Goal: Task Accomplishment & Management: Use online tool/utility

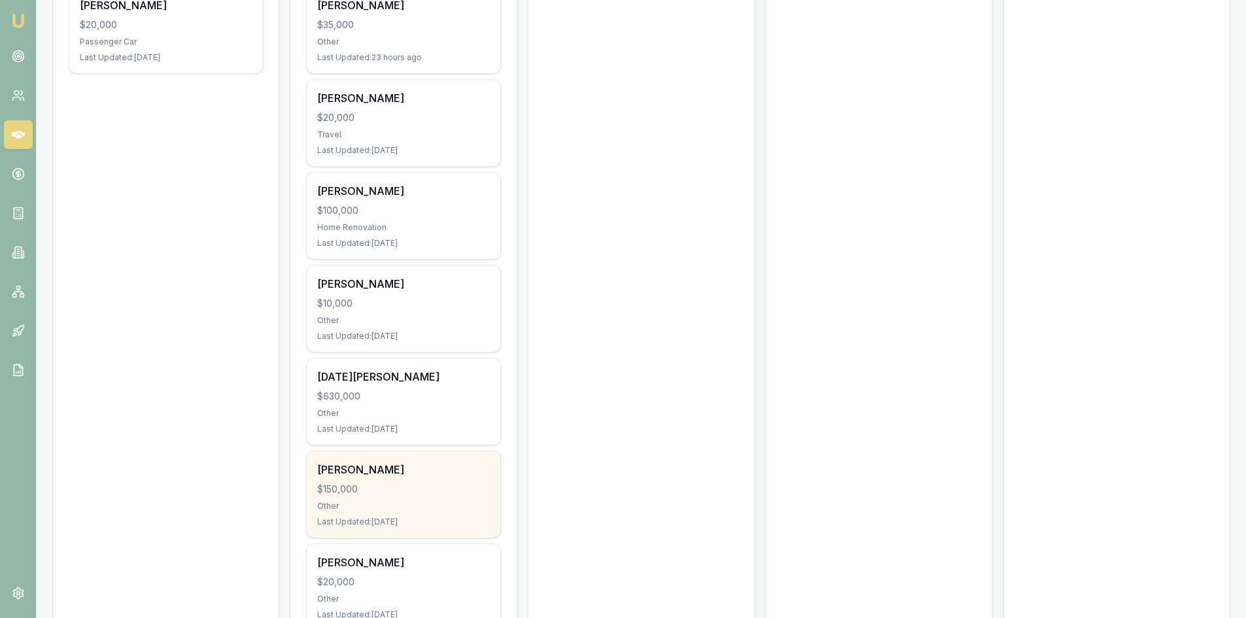
scroll to position [588, 0]
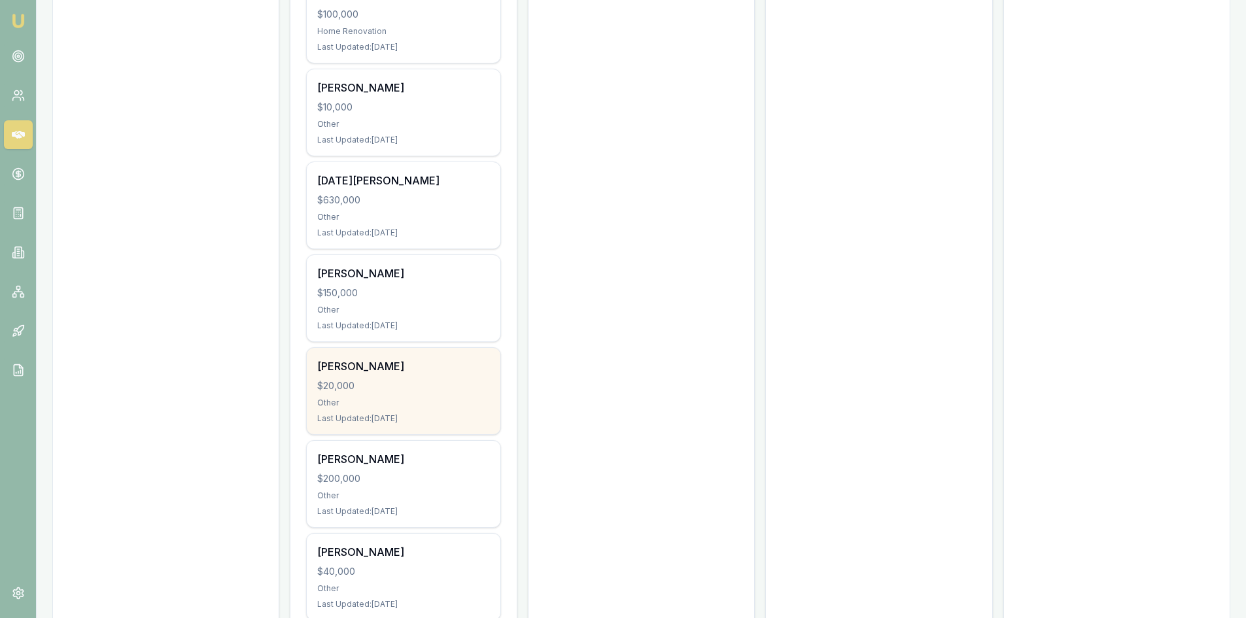
click at [389, 405] on div "Other" at bounding box center [403, 403] width 172 height 10
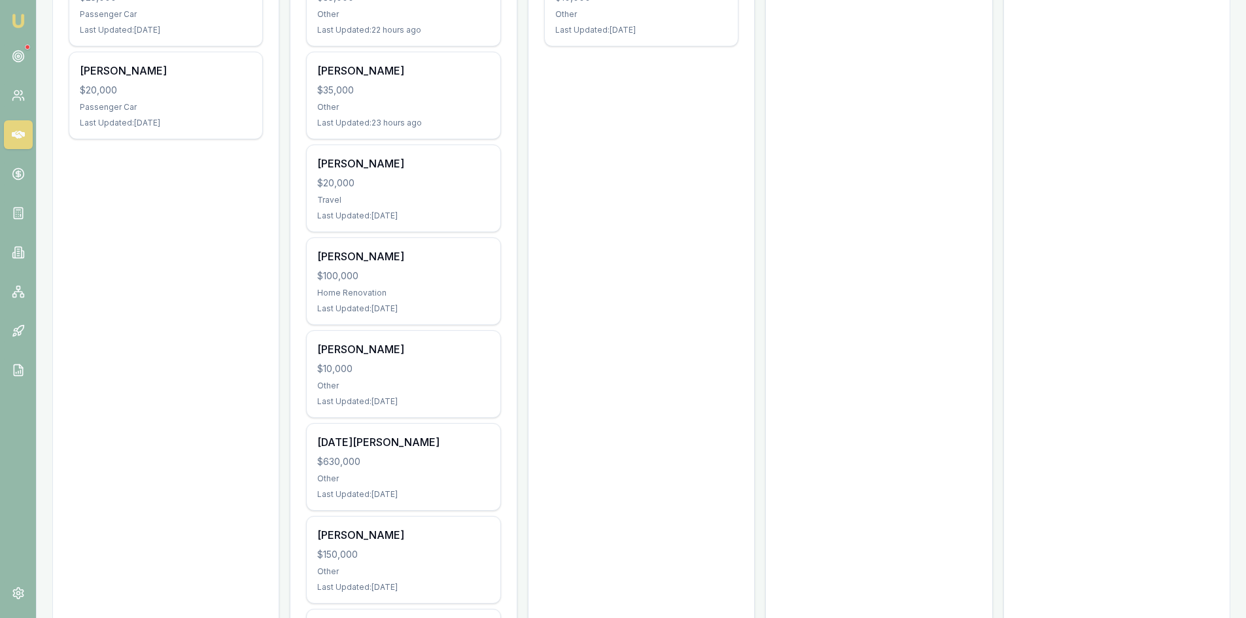
scroll to position [196, 0]
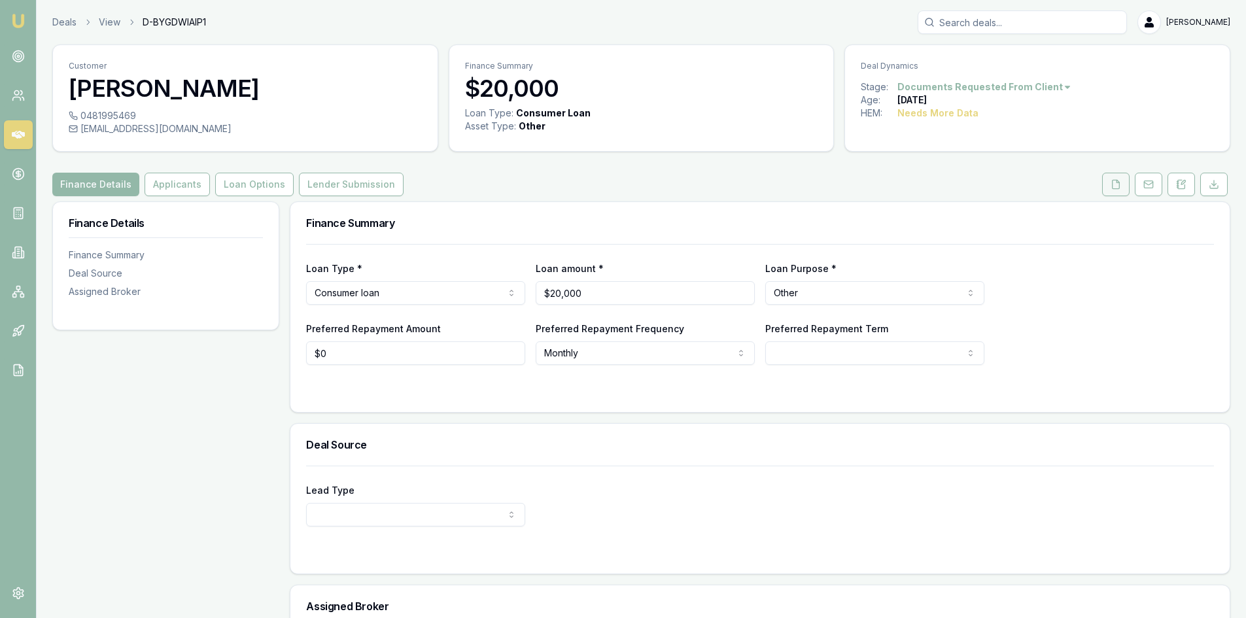
click at [1118, 188] on icon at bounding box center [1115, 184] width 10 height 10
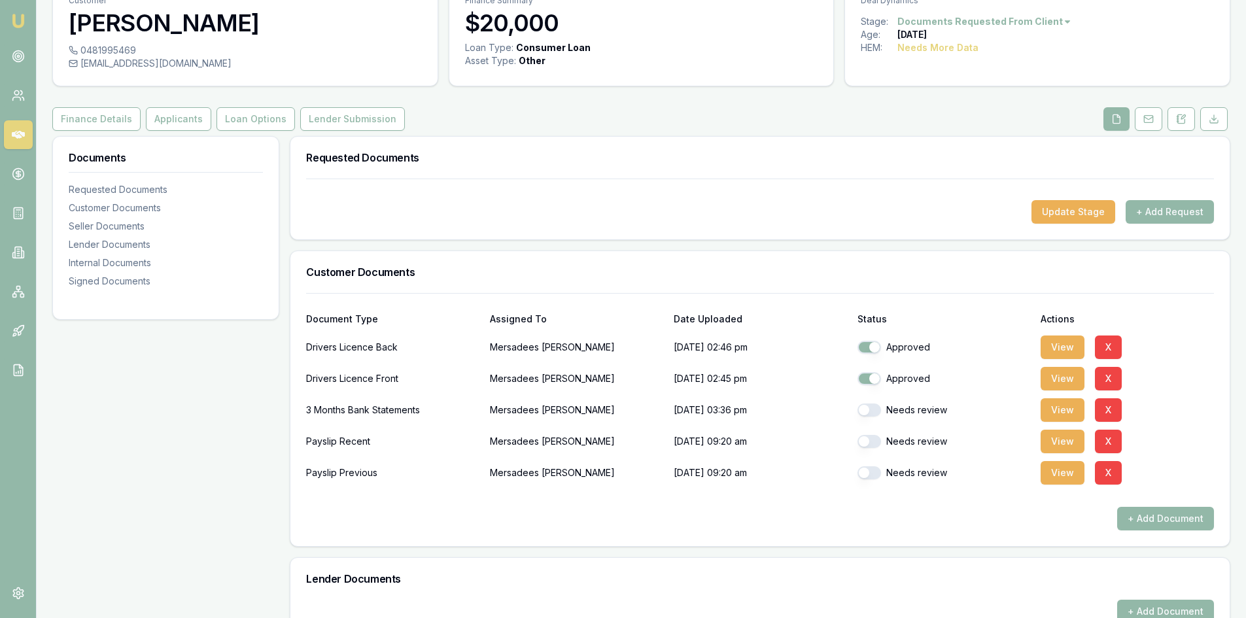
scroll to position [131, 0]
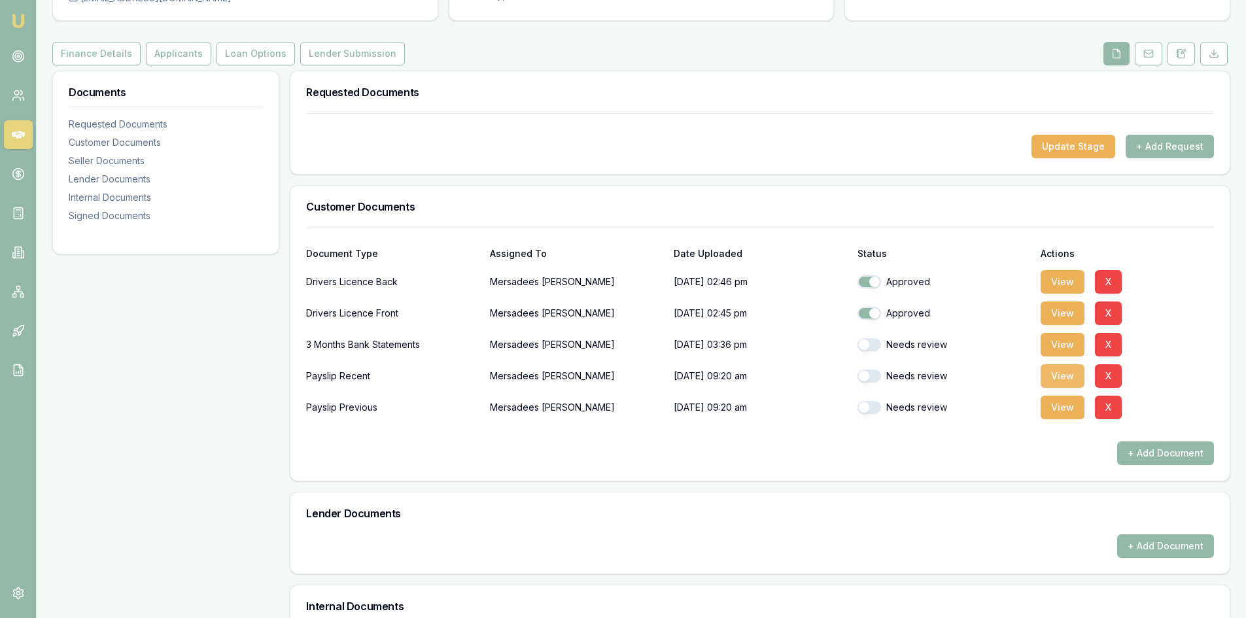
click at [1051, 379] on button "View" at bounding box center [1062, 376] width 44 height 24
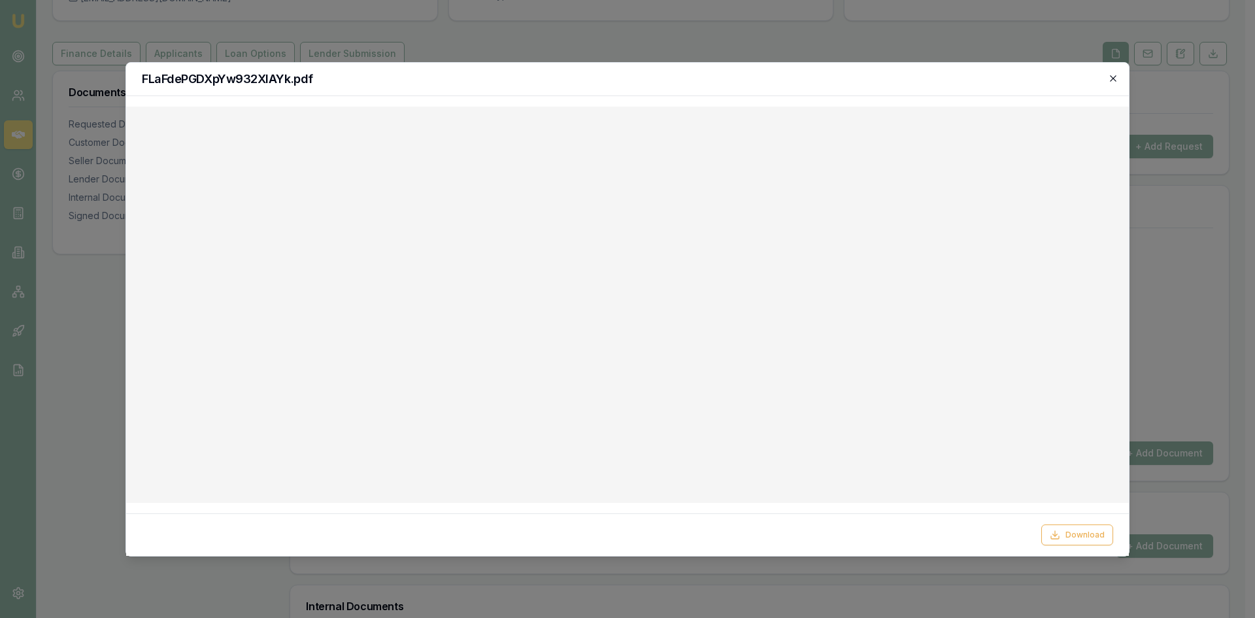
click at [1115, 78] on icon "button" at bounding box center [1113, 78] width 10 height 10
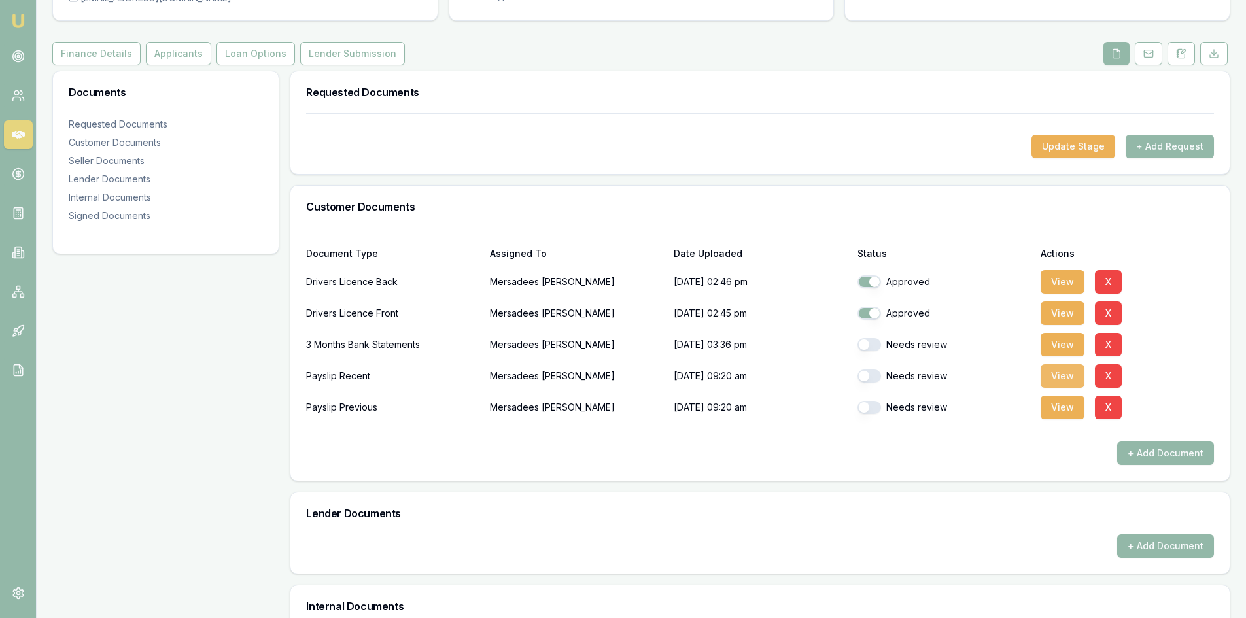
click at [1057, 379] on button "View" at bounding box center [1062, 376] width 44 height 24
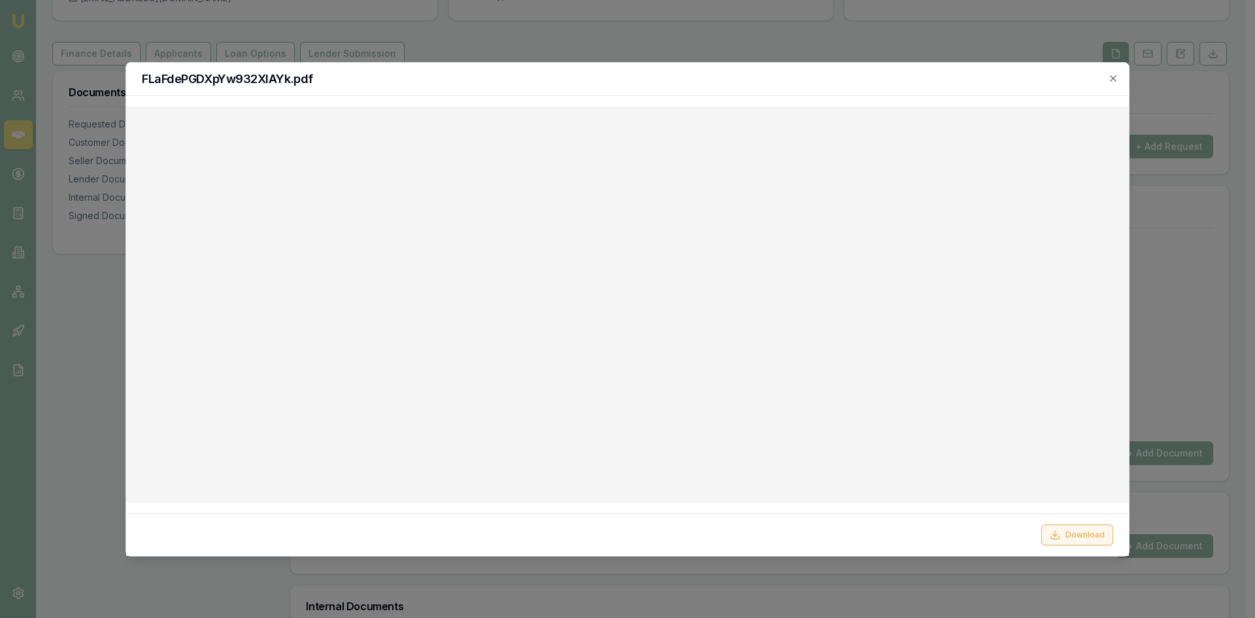
click at [1075, 539] on button "Download" at bounding box center [1078, 534] width 72 height 21
drag, startPoint x: 1117, startPoint y: 77, endPoint x: 1110, endPoint y: 81, distance: 8.2
click at [1117, 77] on icon "button" at bounding box center [1113, 78] width 10 height 10
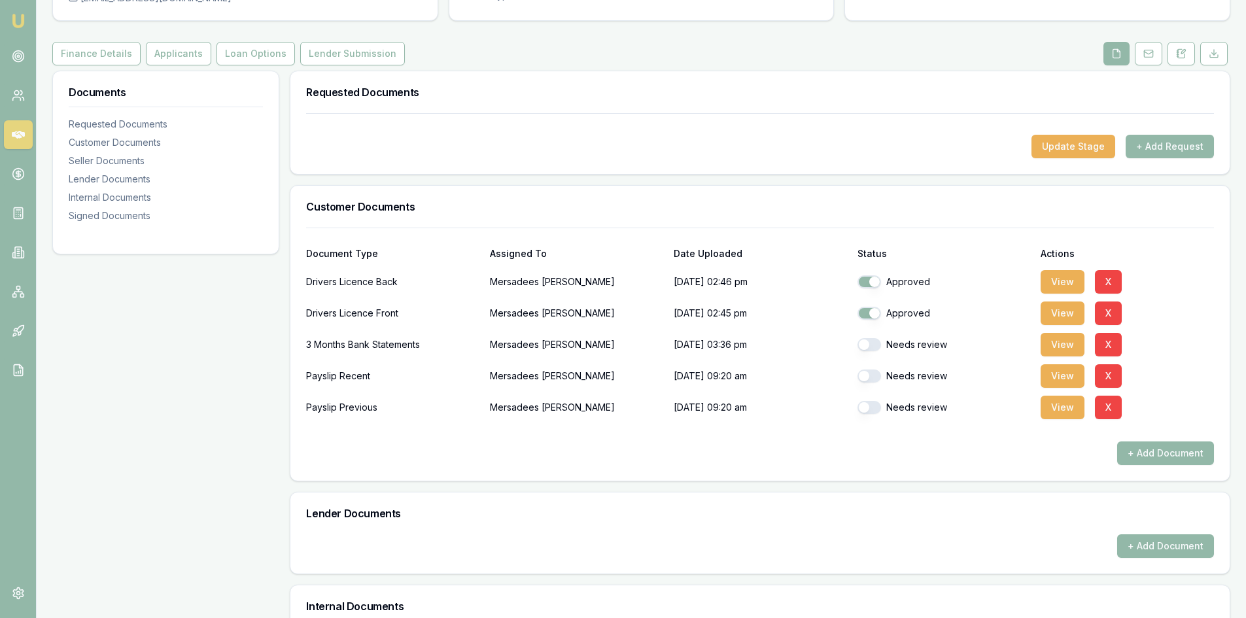
scroll to position [0, 0]
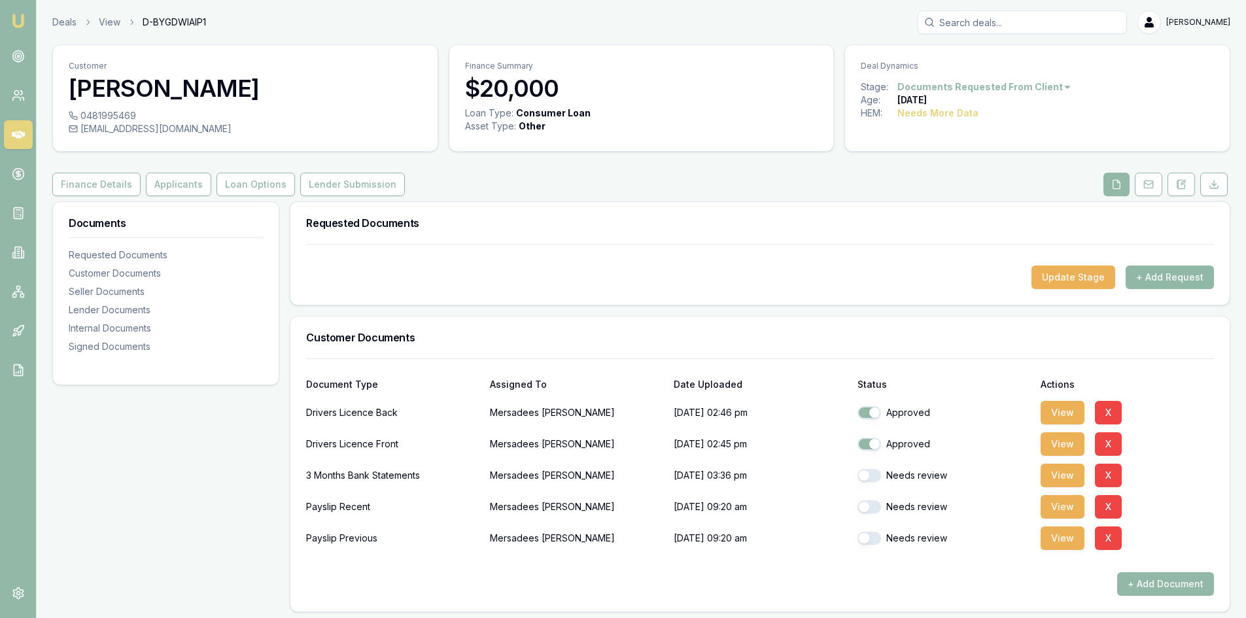
click at [1157, 277] on button "+ Add Request" at bounding box center [1169, 277] width 88 height 24
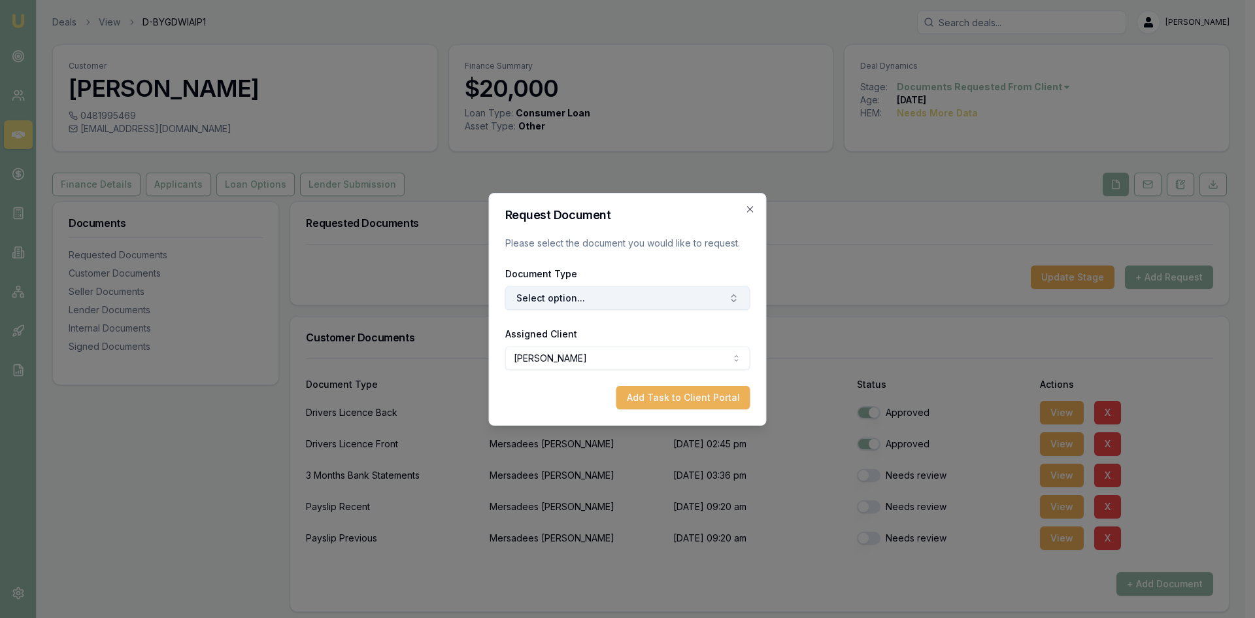
click at [639, 294] on button "Select option..." at bounding box center [627, 298] width 245 height 24
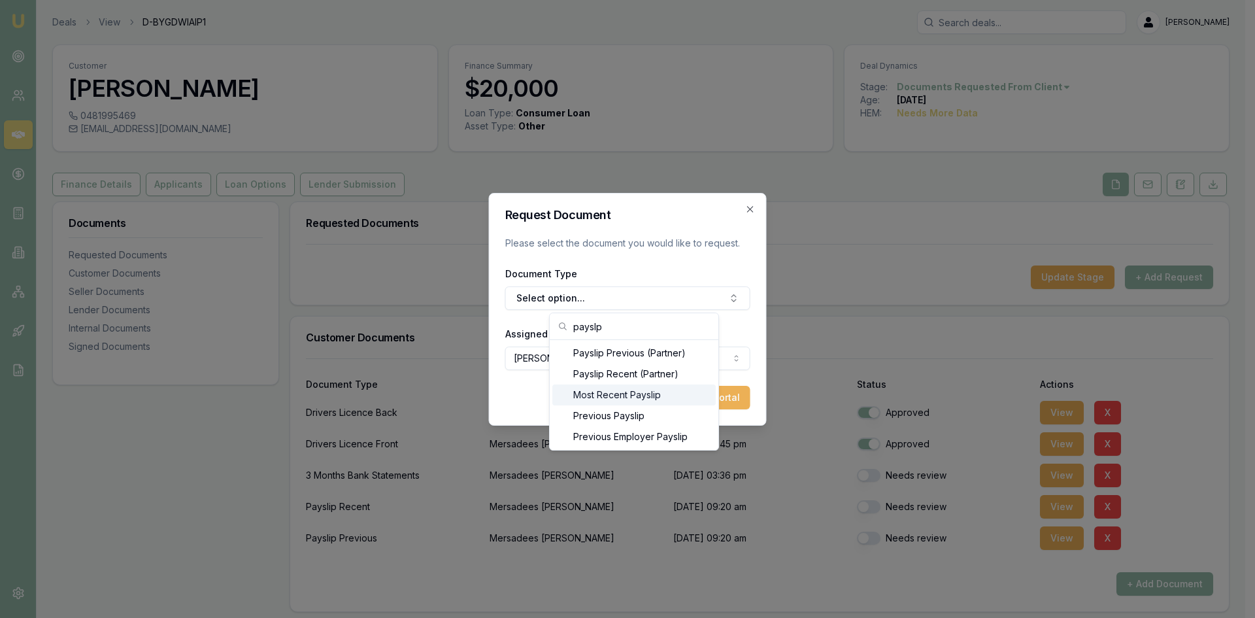
type input "payslp"
click at [653, 400] on div "Most Recent Payslip" at bounding box center [634, 394] width 163 height 21
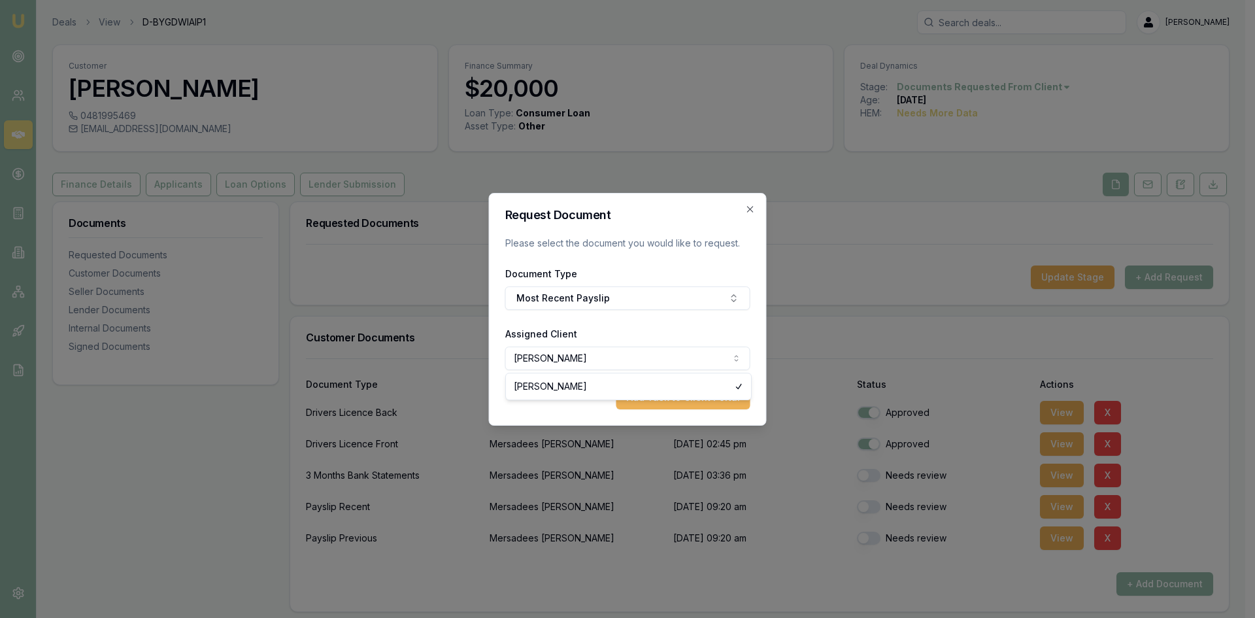
click at [600, 360] on body "Emu Broker Deals View D-BYGDWIAIP1 Steven Nguyen Toggle Menu Customer Mersadees…" at bounding box center [623, 309] width 1246 height 618
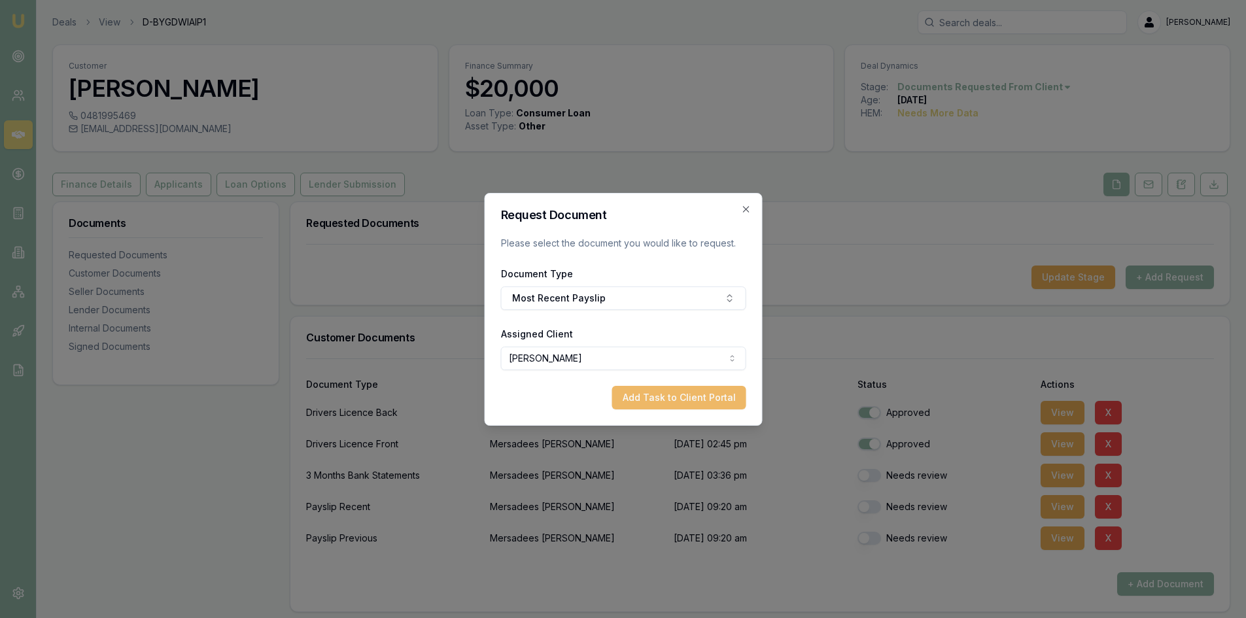
click at [655, 401] on button "Add Task to Client Portal" at bounding box center [678, 398] width 134 height 24
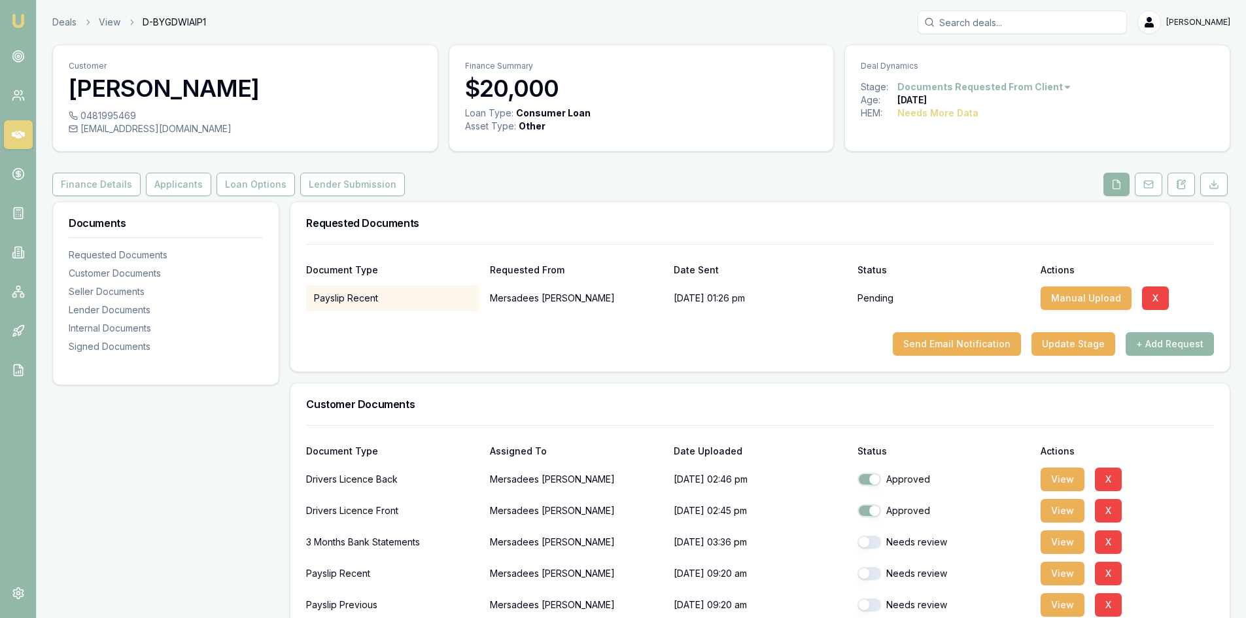
click at [18, 136] on icon at bounding box center [18, 135] width 13 height 8
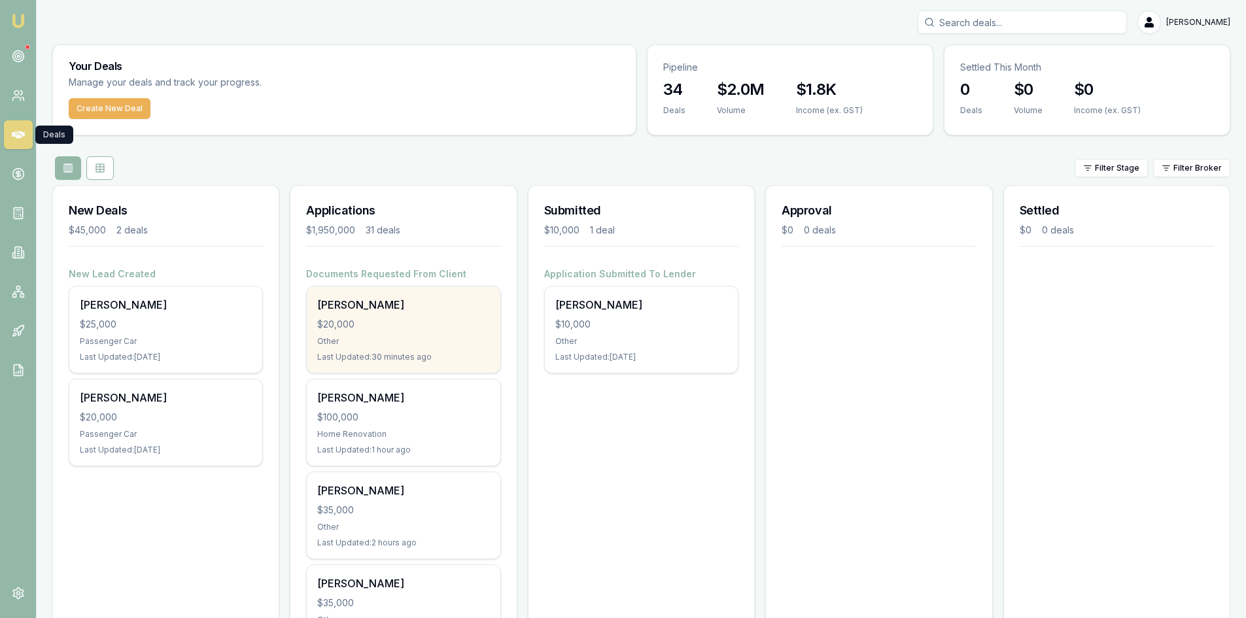
click at [386, 343] on div "Other" at bounding box center [403, 341] width 172 height 10
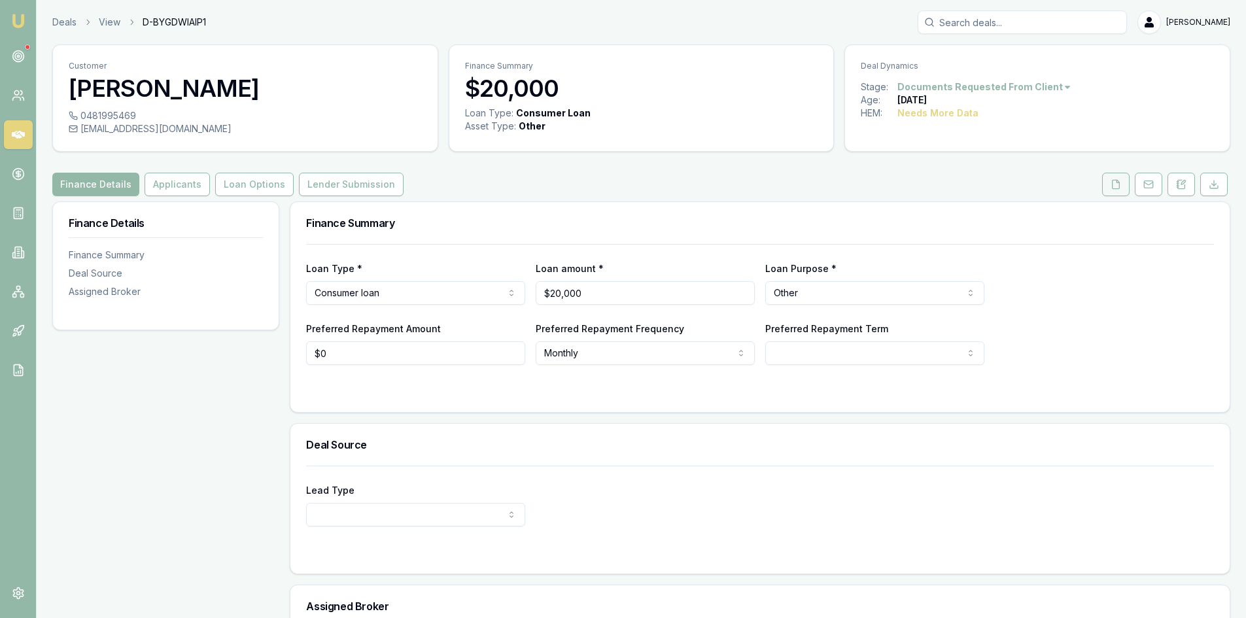
click at [1112, 186] on icon at bounding box center [1115, 184] width 7 height 9
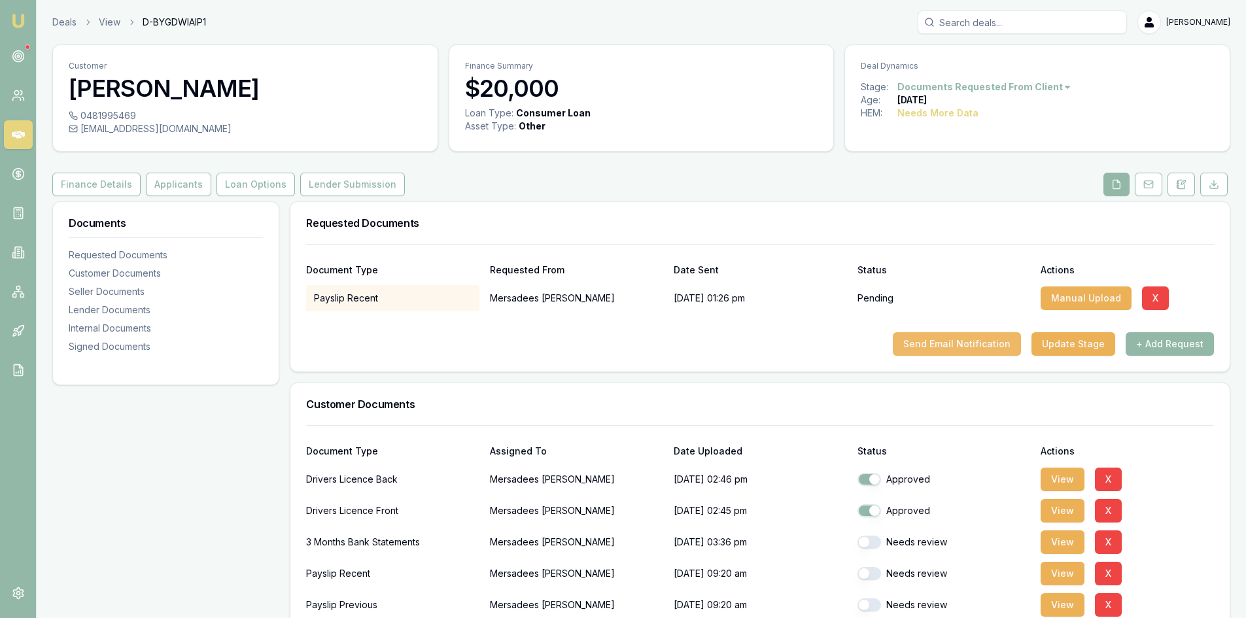
click at [962, 342] on button "Send Email Notification" at bounding box center [957, 344] width 128 height 24
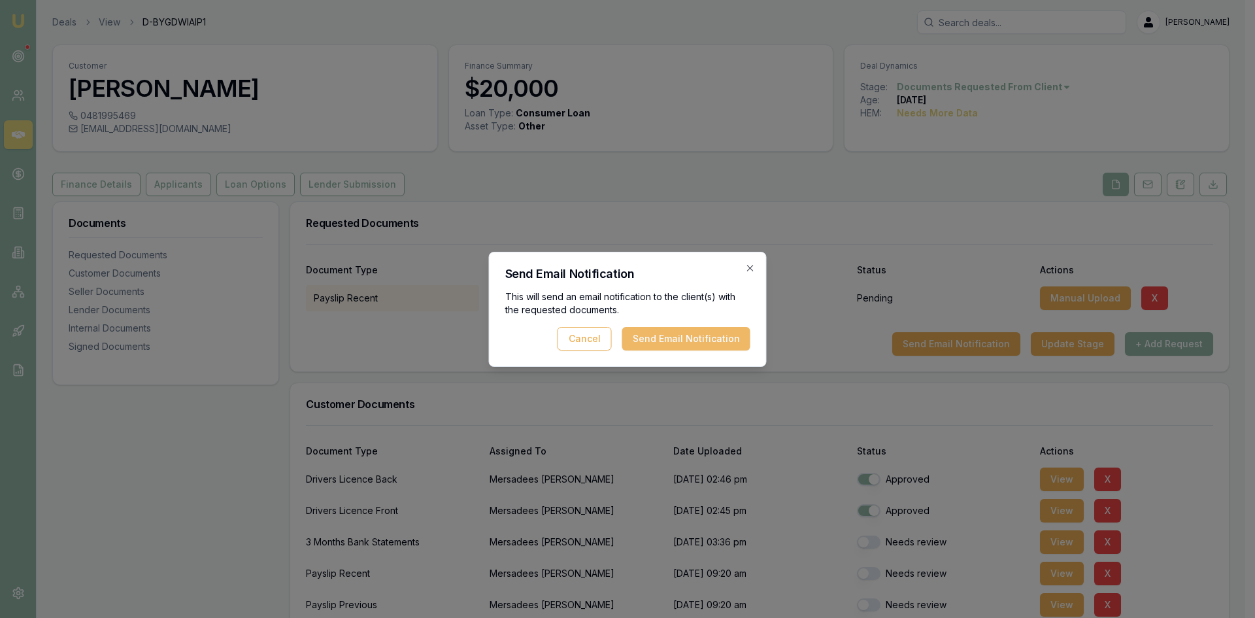
click at [705, 332] on button "Send Email Notification" at bounding box center [686, 339] width 128 height 24
